Goal: Information Seeking & Learning: Learn about a topic

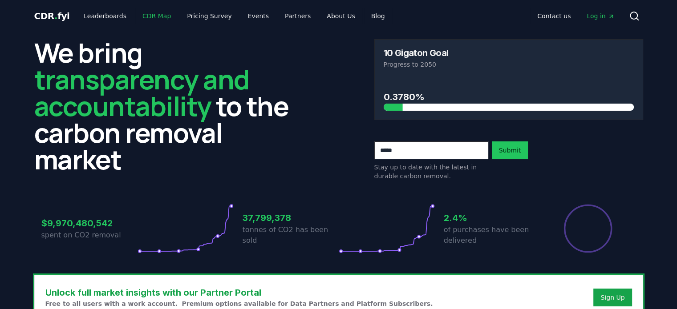
click at [153, 11] on link "CDR Map" at bounding box center [156, 16] width 43 height 16
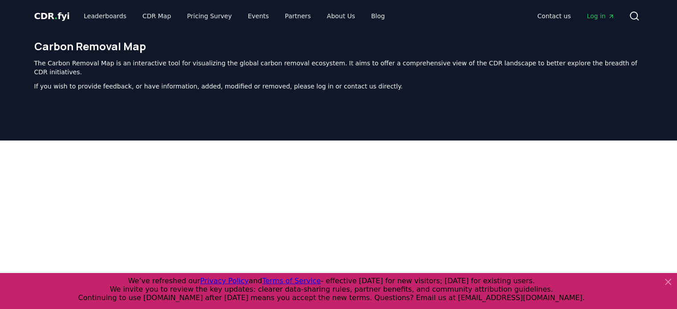
click at [12, 141] on div at bounding box center [338, 295] width 677 height 309
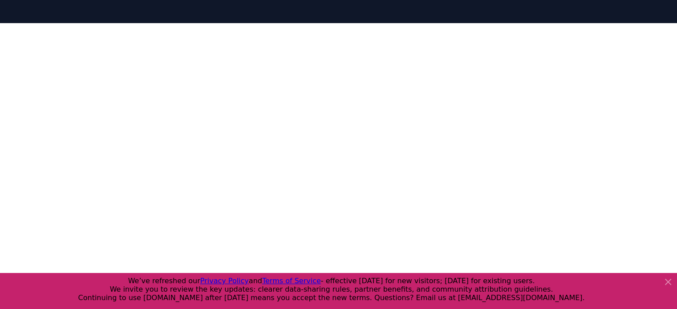
scroll to position [133, 0]
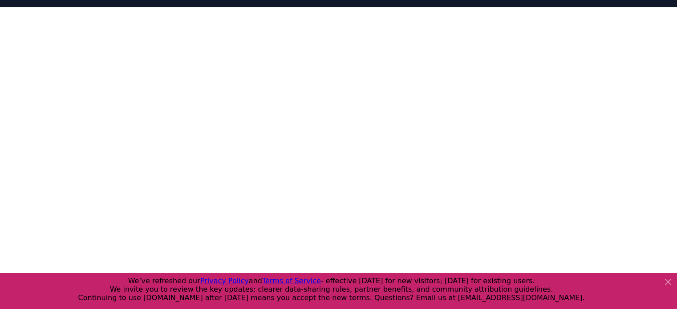
click at [666, 280] on icon at bounding box center [667, 281] width 5 height 5
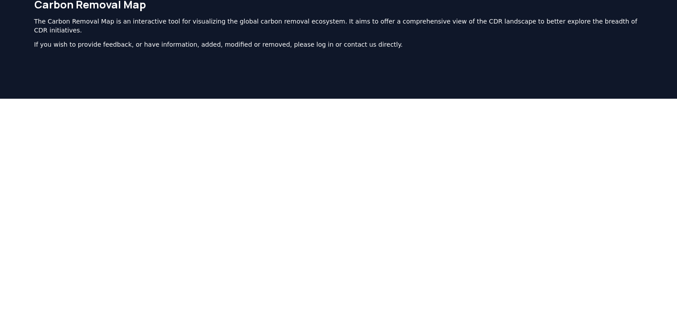
scroll to position [0, 0]
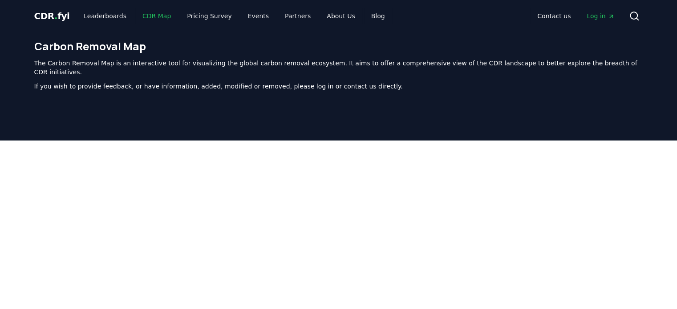
click at [150, 19] on link "CDR Map" at bounding box center [156, 16] width 43 height 16
click at [108, 14] on link "Leaderboards" at bounding box center [105, 16] width 57 height 16
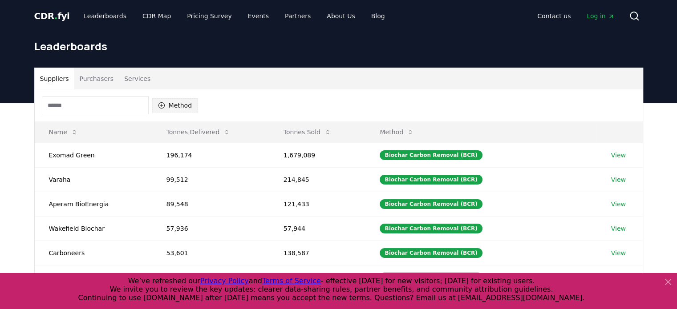
click at [171, 105] on button "Method" at bounding box center [175, 105] width 46 height 14
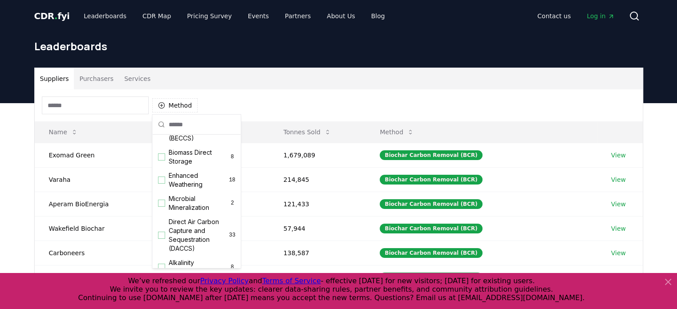
scroll to position [178, 0]
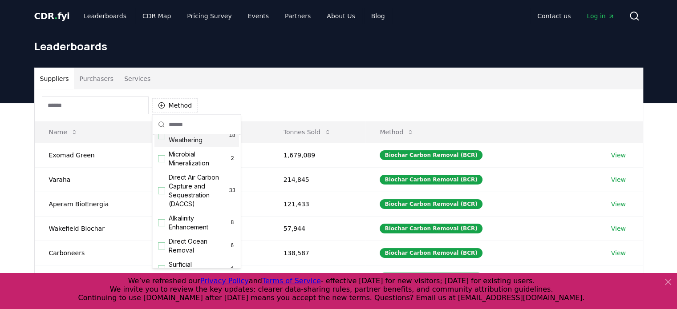
click at [161, 139] on div "Suggestions" at bounding box center [161, 135] width 7 height 7
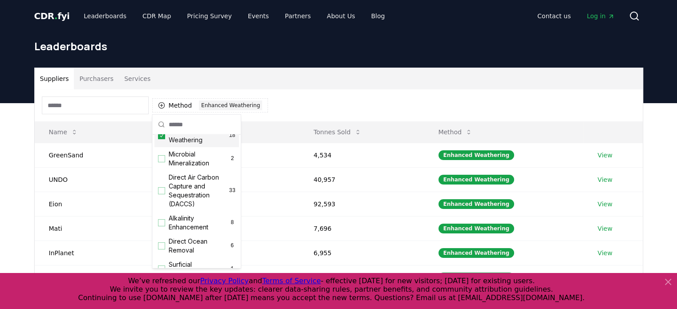
click at [304, 103] on div "Method 1 Enhanced Weathering" at bounding box center [339, 105] width 608 height 32
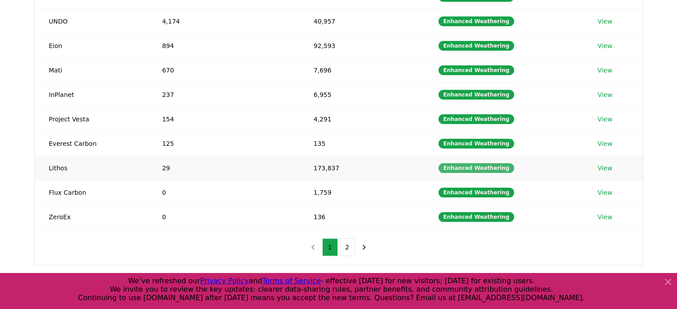
scroll to position [158, 0]
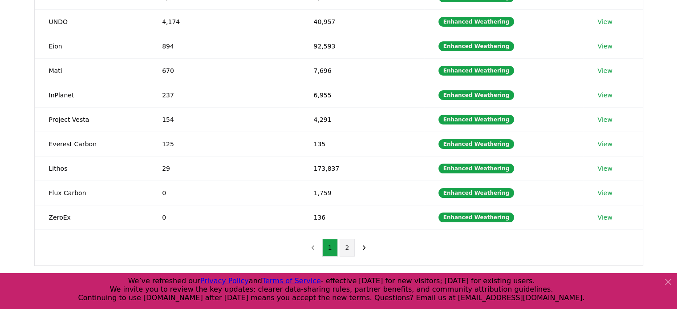
click at [348, 239] on button "2" at bounding box center [348, 248] width 16 height 18
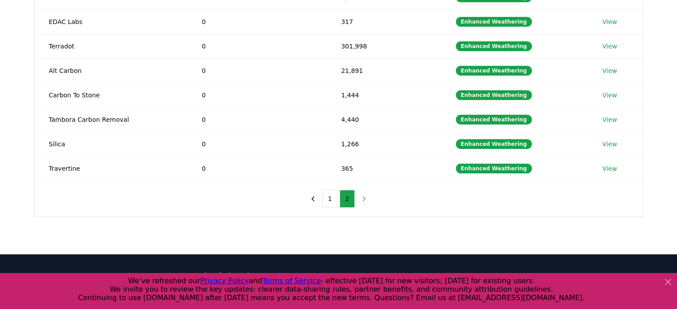
click at [666, 283] on icon at bounding box center [667, 281] width 5 height 5
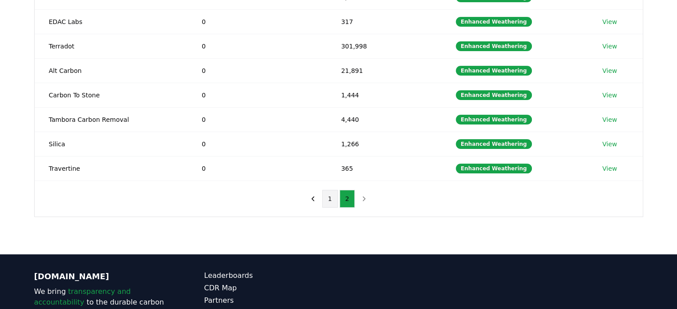
click at [329, 195] on button "1" at bounding box center [330, 199] width 16 height 18
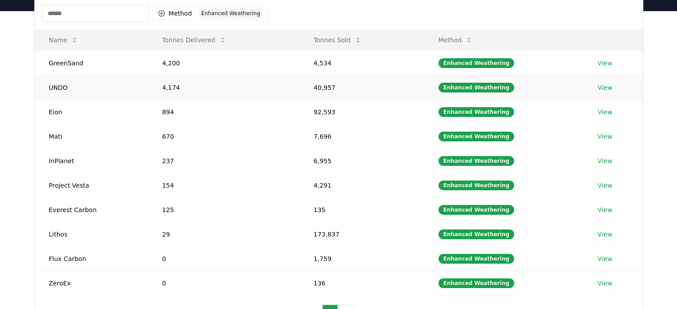
scroll to position [44, 0]
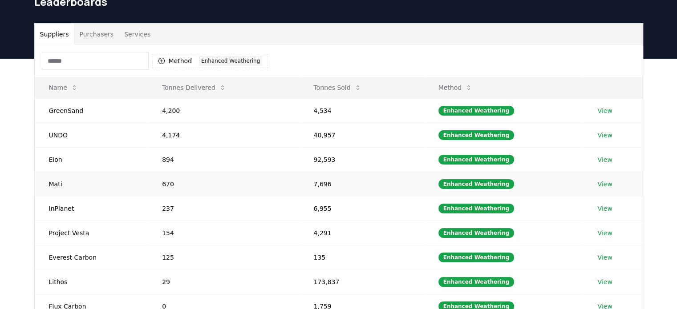
click at [606, 183] on link "View" at bounding box center [604, 184] width 15 height 9
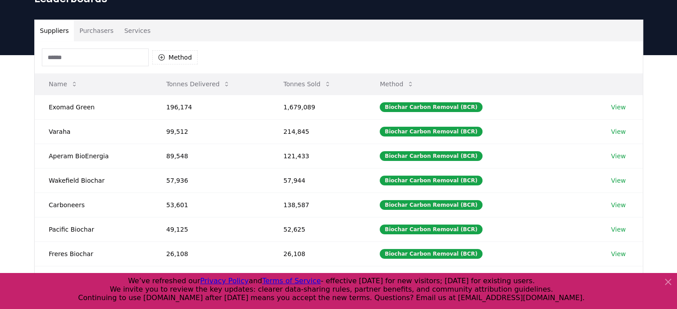
scroll to position [44, 0]
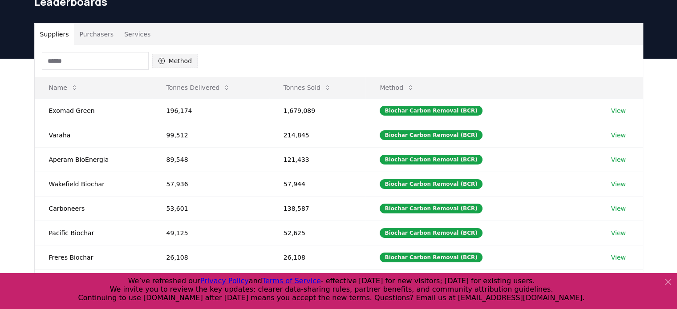
click at [180, 57] on button "Method" at bounding box center [175, 61] width 46 height 14
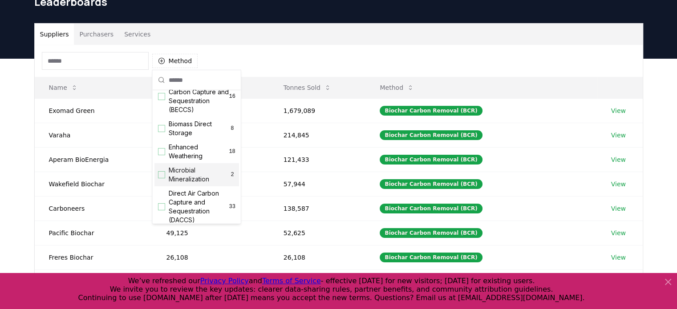
scroll to position [133, 0]
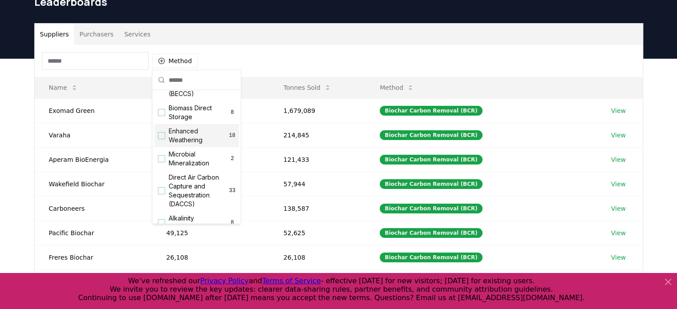
click at [158, 139] on div "Suggestions" at bounding box center [161, 135] width 7 height 7
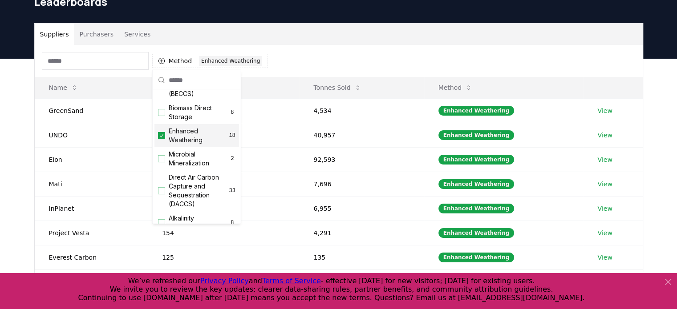
click at [19, 125] on div "Suppliers Purchasers Services Method 1 Enhanced Weathering Name Tonnes Delivere…" at bounding box center [338, 237] width 677 height 356
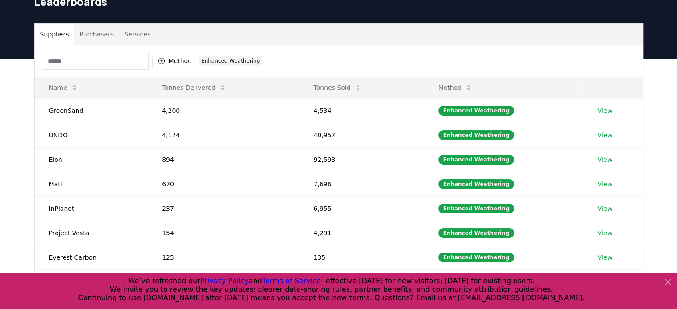
click at [133, 35] on button "Services" at bounding box center [137, 34] width 37 height 21
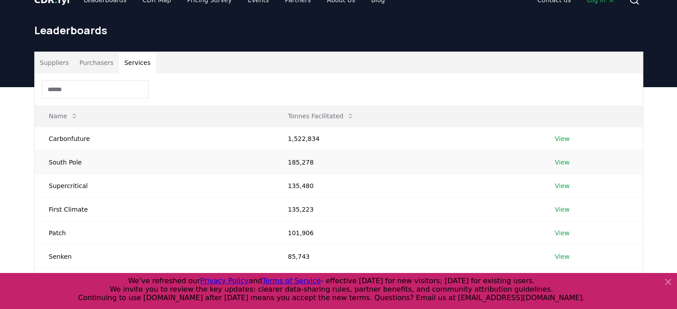
scroll to position [0, 0]
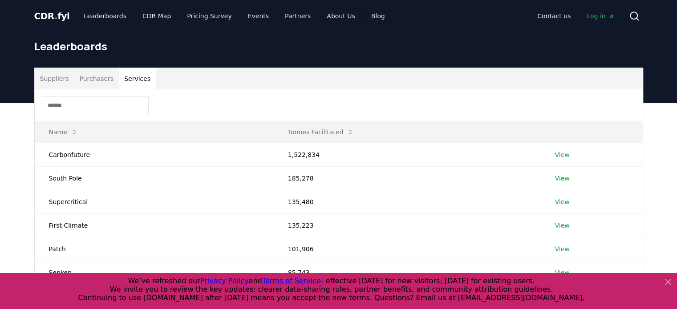
click at [90, 76] on button "Purchasers" at bounding box center [96, 78] width 45 height 21
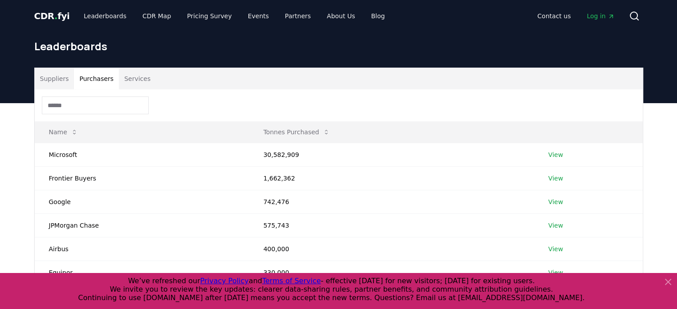
click at [61, 75] on button "Suppliers" at bounding box center [55, 78] width 40 height 21
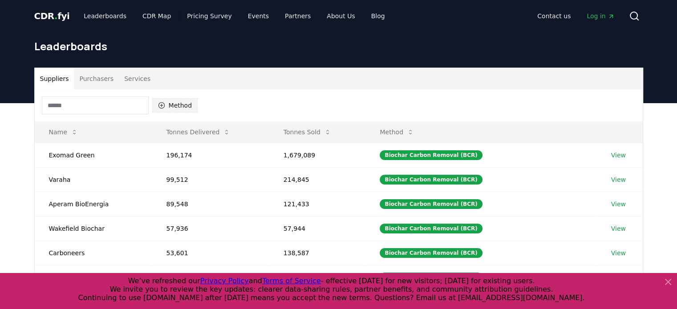
click at [181, 104] on button "Method" at bounding box center [175, 105] width 46 height 14
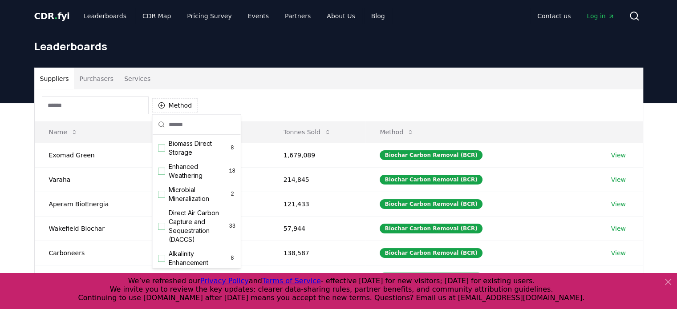
scroll to position [133, 0]
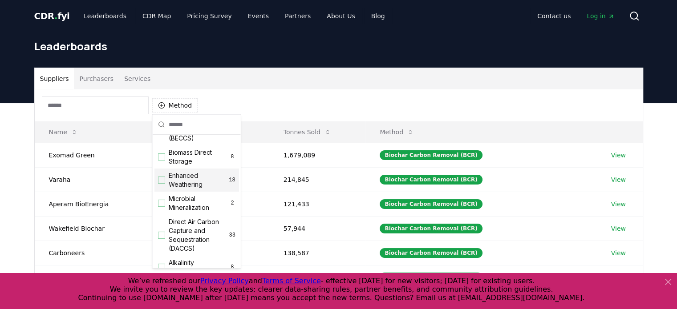
click at [164, 184] on div "Suggestions" at bounding box center [161, 180] width 7 height 7
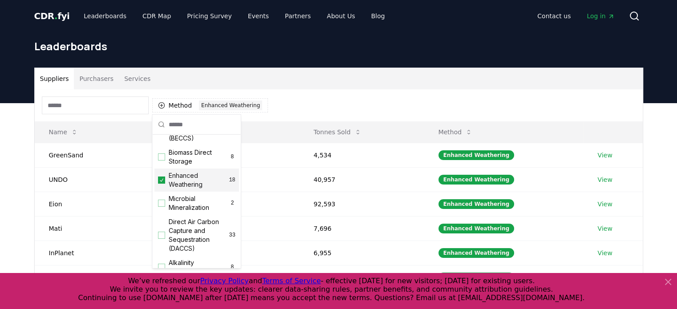
click at [23, 138] on div "Suppliers Purchasers Services Method 1 Enhanced Weathering Name Tonnes Delivere…" at bounding box center [338, 281] width 677 height 356
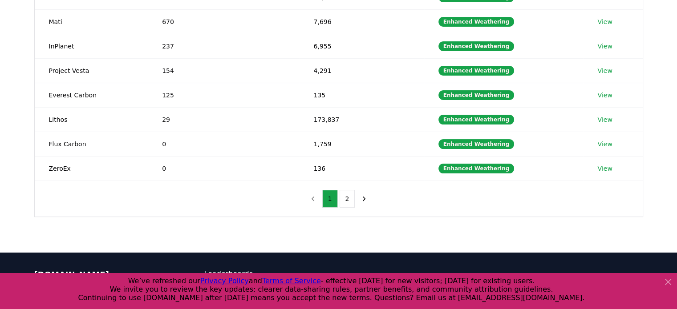
scroll to position [222, 0]
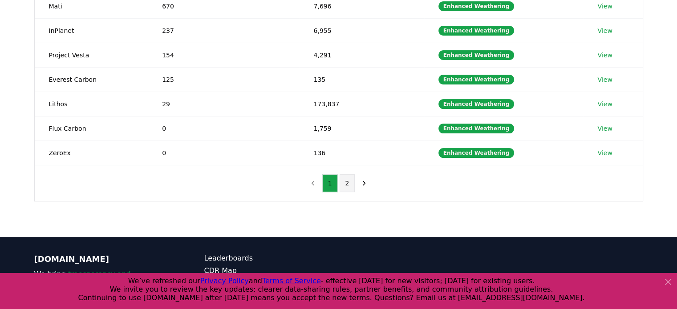
click at [344, 178] on button "2" at bounding box center [348, 183] width 16 height 18
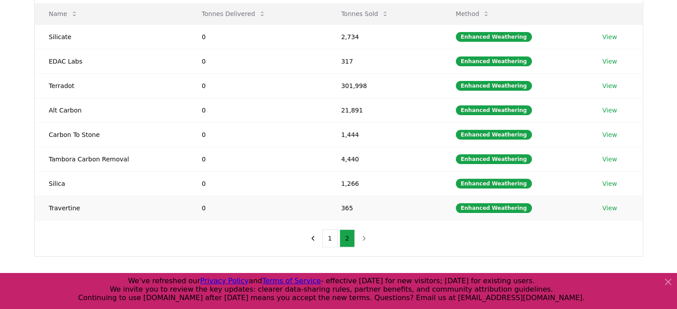
scroll to position [178, 0]
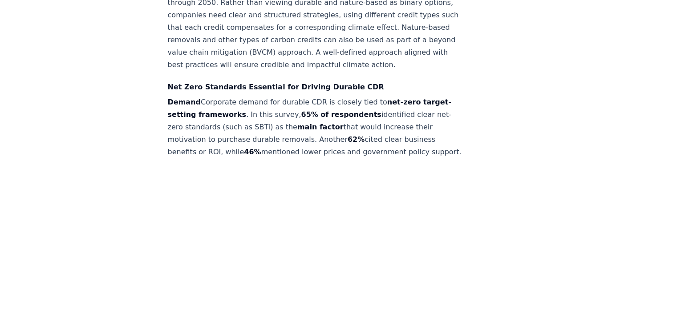
scroll to position [1958, 0]
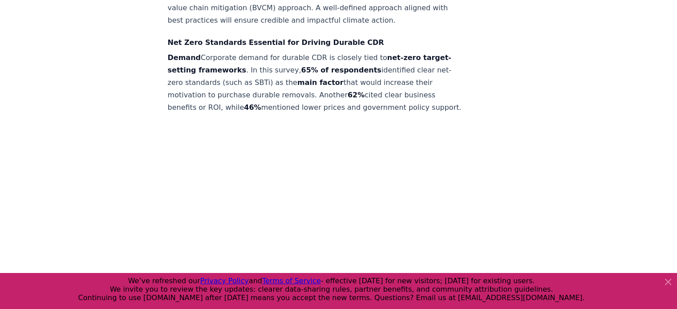
click at [670, 278] on icon at bounding box center [668, 282] width 11 height 11
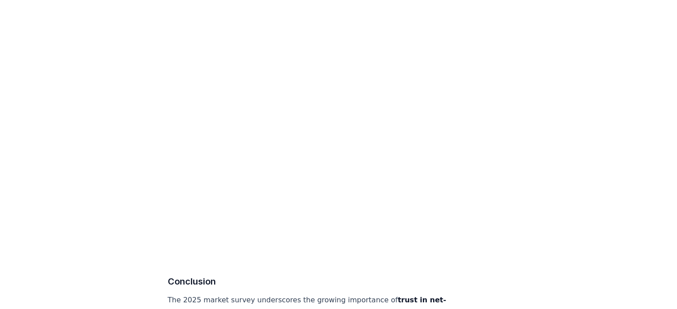
scroll to position [4494, 0]
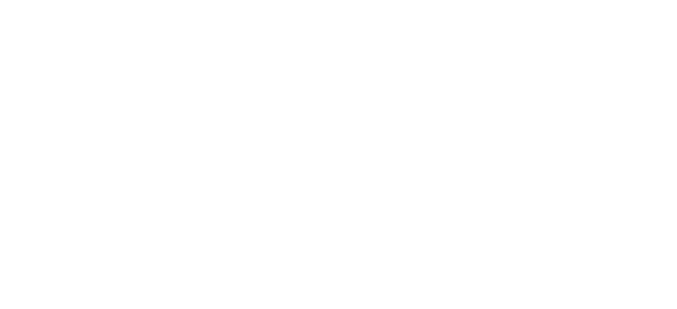
drag, startPoint x: 170, startPoint y: 163, endPoint x: 150, endPoint y: 121, distance: 46.8
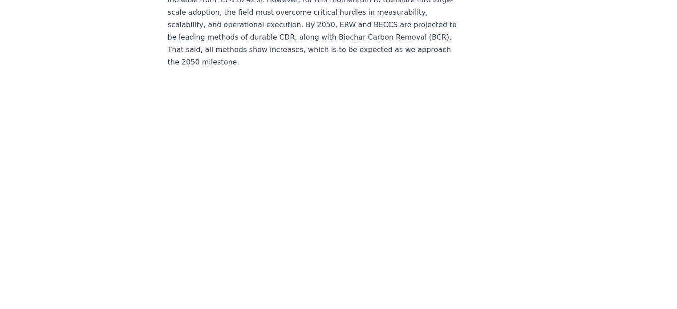
scroll to position [4316, 0]
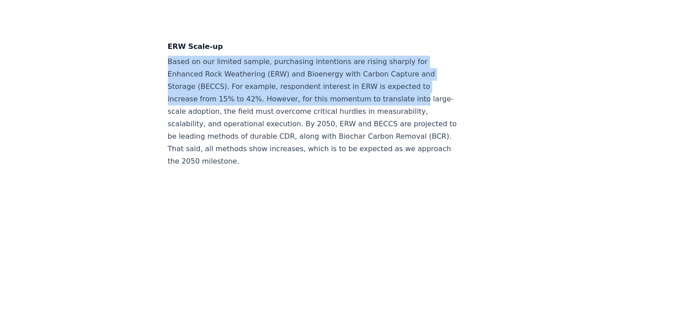
drag, startPoint x: 165, startPoint y: 96, endPoint x: 404, endPoint y: 133, distance: 241.9
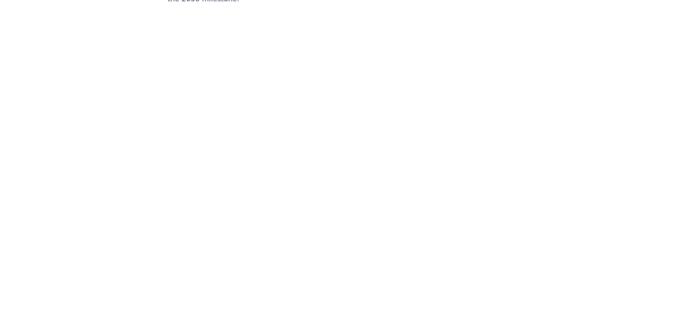
scroll to position [4494, 0]
